Goal: Task Accomplishment & Management: Complete application form

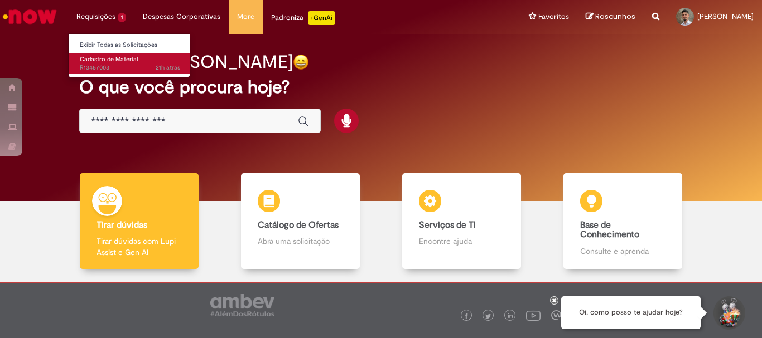
click at [107, 59] on span "Cadastro de Material" at bounding box center [109, 59] width 58 height 8
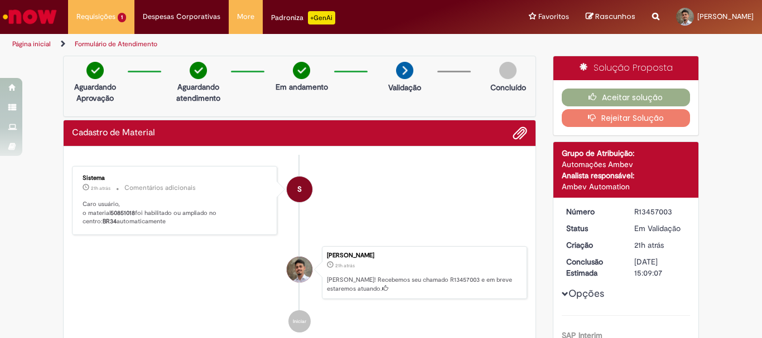
drag, startPoint x: 106, startPoint y: 214, endPoint x: 123, endPoint y: 220, distance: 17.5
click at [123, 220] on p "Caro usuário, o material 50851018 foi habilitado ou ampliado no centro: BR34 au…" at bounding box center [176, 213] width 186 height 26
click at [124, 220] on p "Caro usuário, o material 50851018 foi habilitado ou ampliado no centro: BR34 au…" at bounding box center [176, 213] width 186 height 26
click at [133, 211] on p "Caro usuário, o material 50851018 foi habilitado ou ampliado no centro: BR34 au…" at bounding box center [176, 213] width 186 height 26
click at [133, 211] on b "50851018" at bounding box center [122, 213] width 25 height 8
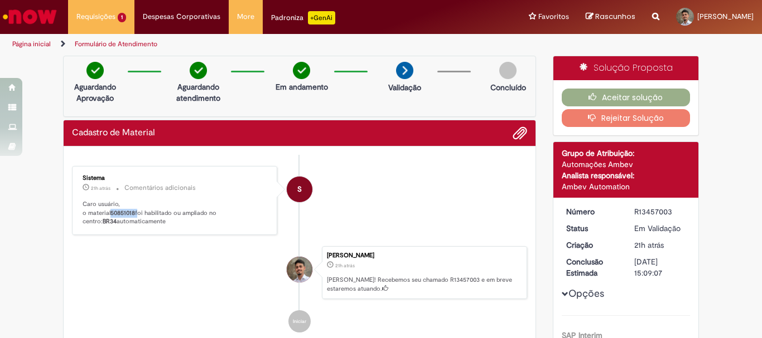
drag, startPoint x: 133, startPoint y: 211, endPoint x: 117, endPoint y: 211, distance: 16.2
click at [117, 211] on b "50851018" at bounding box center [122, 213] width 25 height 8
click at [202, 240] on ul "S Sistema 21h atrás 21 horas atrás Comentários adicionais Caro usuário, o mater…" at bounding box center [299, 250] width 455 height 190
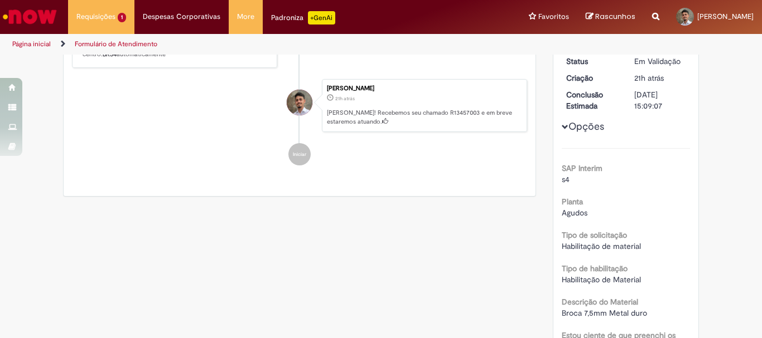
scroll to position [223, 0]
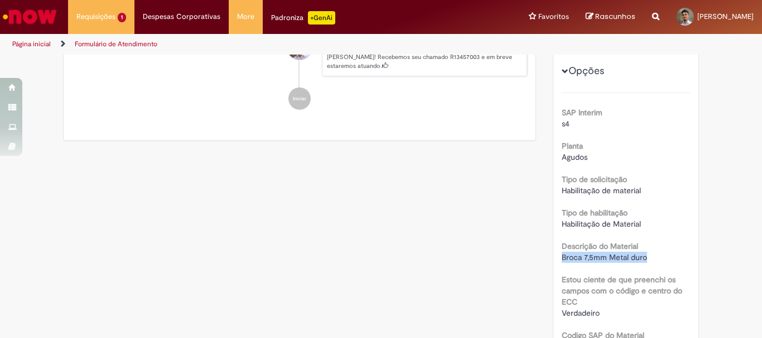
drag, startPoint x: 644, startPoint y: 258, endPoint x: 557, endPoint y: 256, distance: 87.0
click at [561, 256] on div "Broca 7,5mm Metal duro" at bounding box center [625, 257] width 129 height 11
copy span "Broca 7,5mm Metal duro"
